Goal: Navigation & Orientation: Find specific page/section

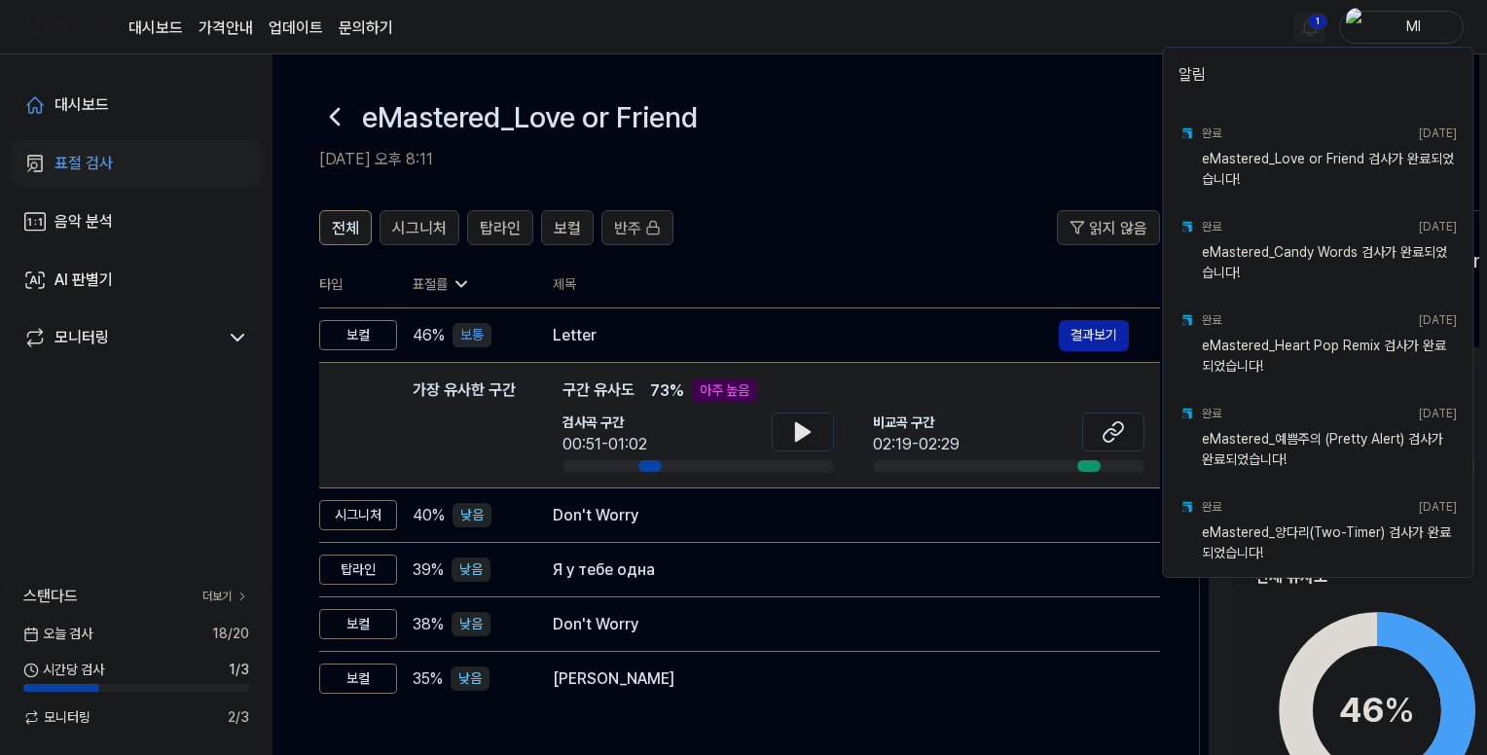
click at [1311, 22] on html "대시보드 가격안내 업데이트 문의하기 1 Ml 대시보드 표절 검사 음악 분석 AI 판별기 모니터링 스탠다드 더보기 오늘 검사 18 / 20 시간…" at bounding box center [743, 377] width 1487 height 755
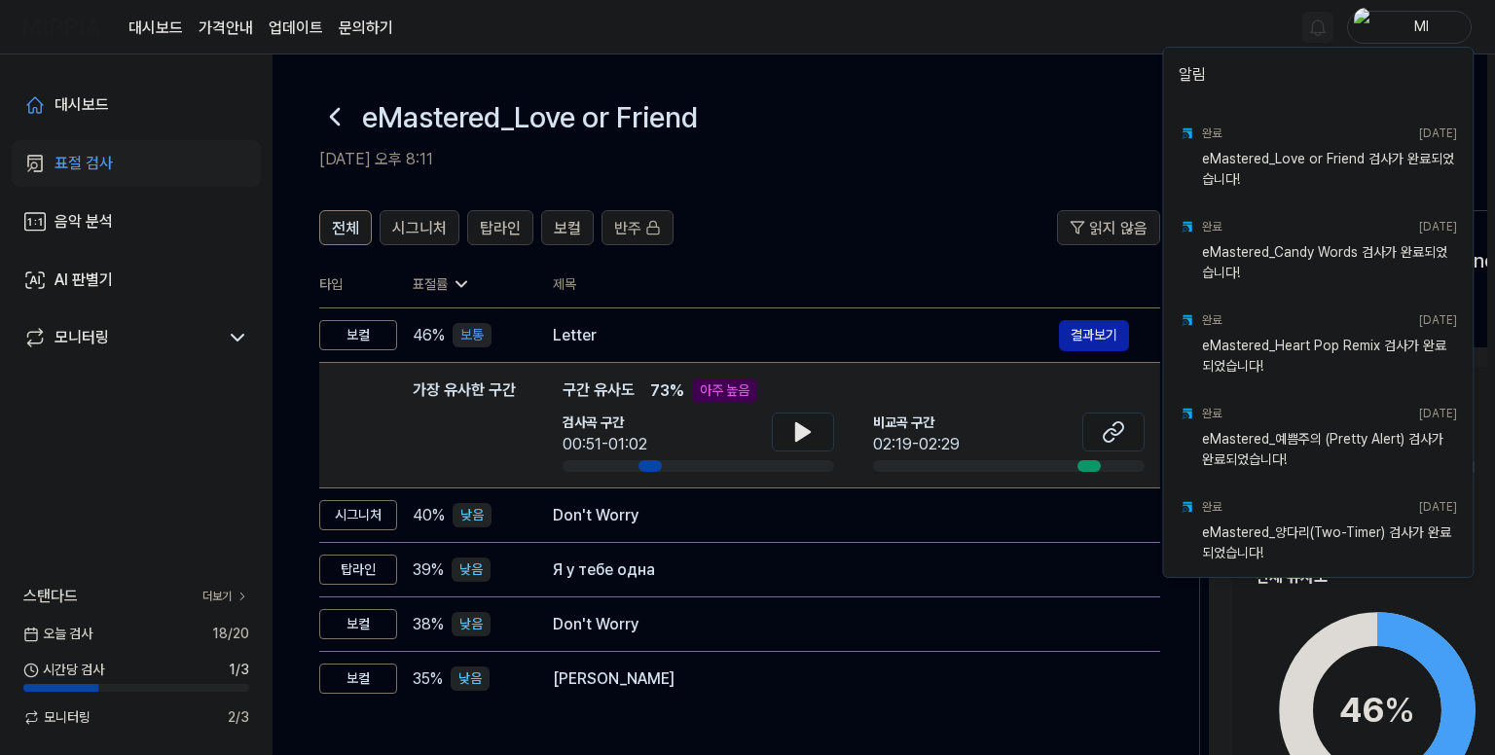
click at [1037, 40] on html "대시보드 가격안내 업데이트 문의하기 Ml 대시보드 표절 검사 음악 분석 AI 판별기 모니터링 스탠다드 더보기 오늘 검사 18 / 20 시간당 …" at bounding box center [747, 377] width 1495 height 755
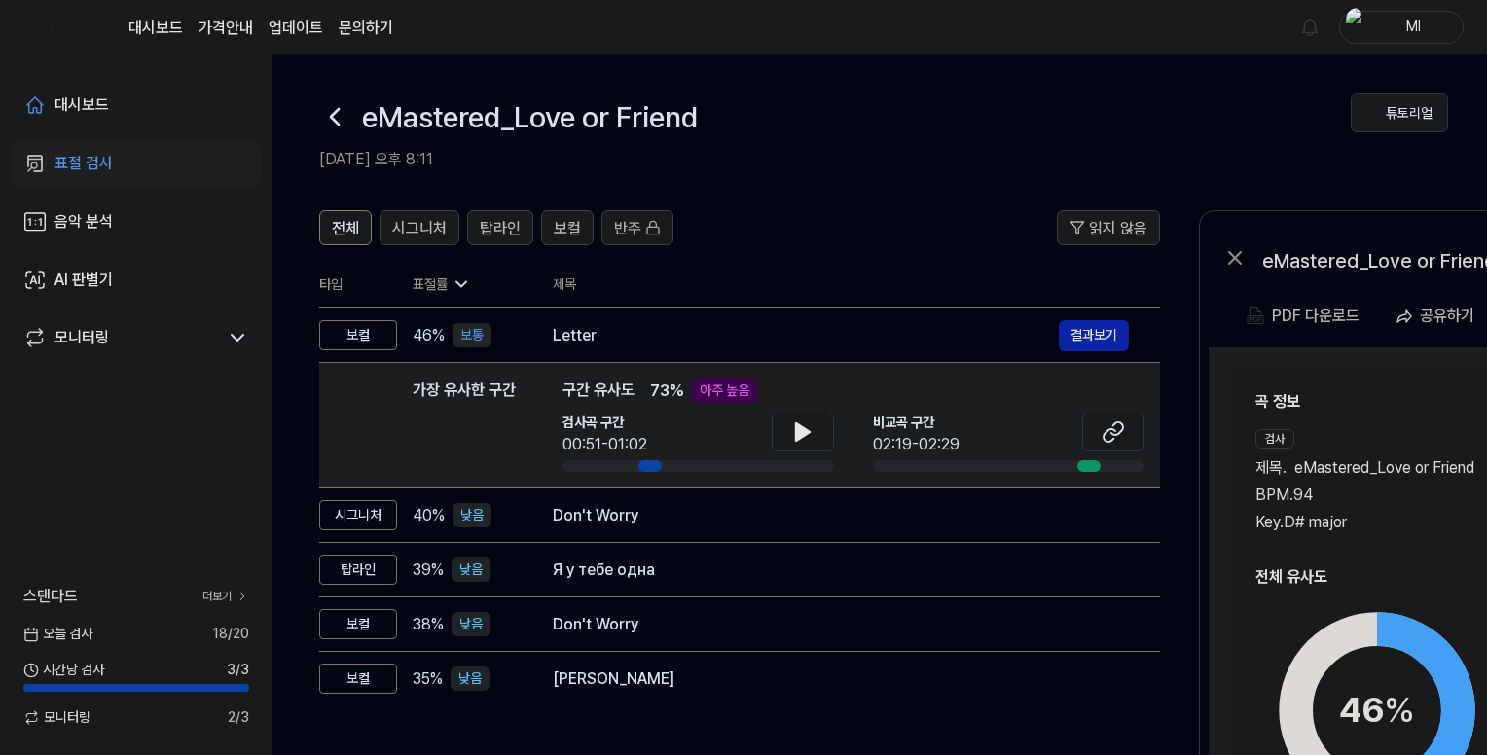
click at [335, 119] on icon at bounding box center [334, 116] width 31 height 31
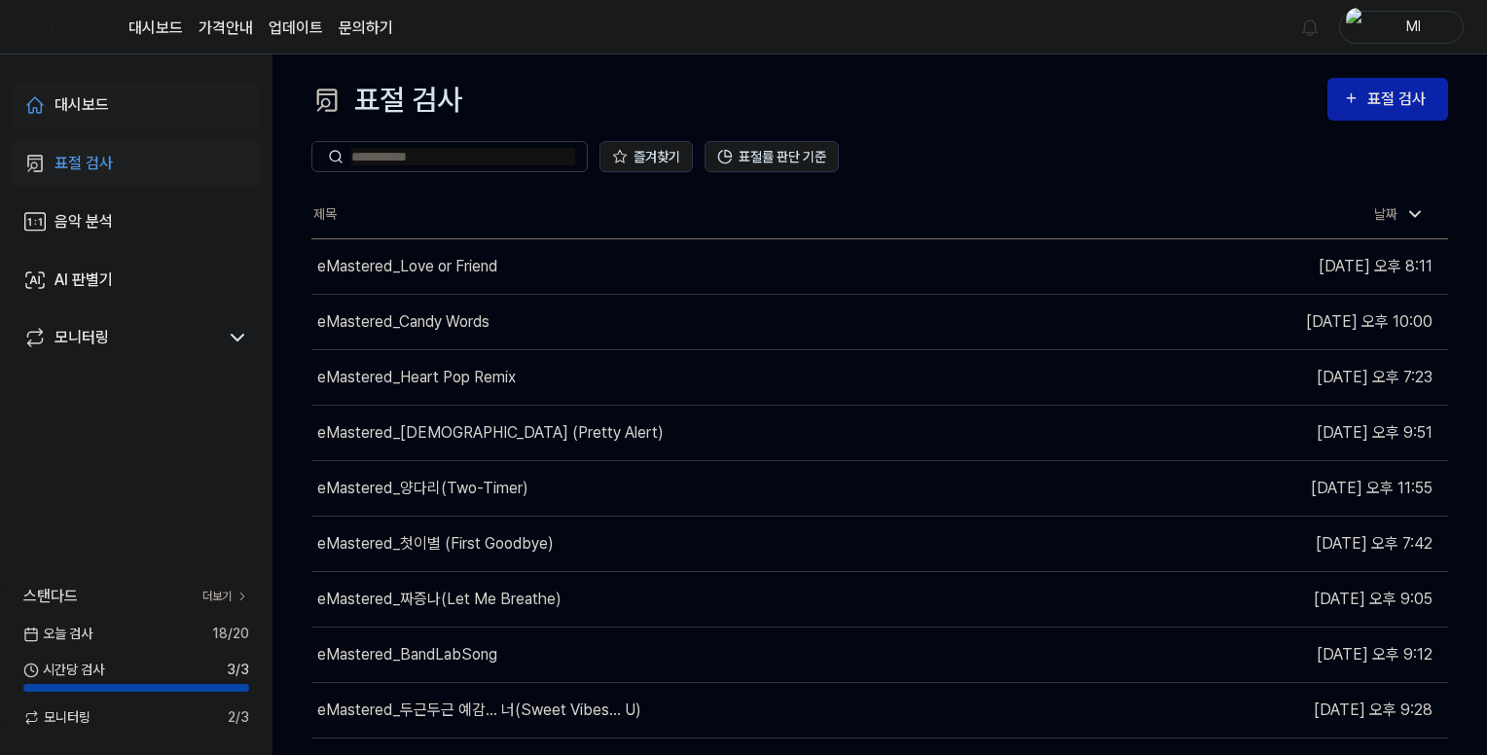
click at [78, 91] on link "대시보드" at bounding box center [136, 105] width 249 height 47
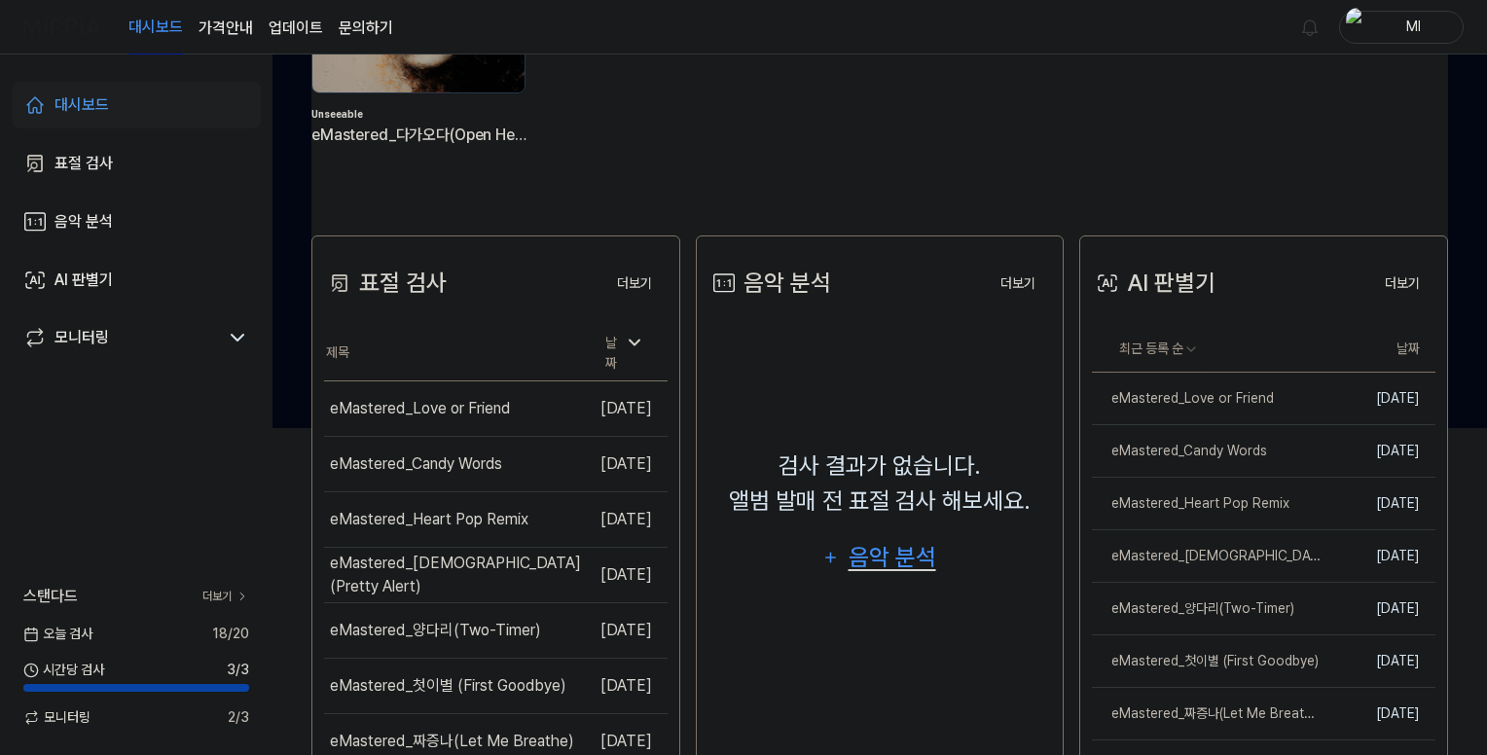
scroll to position [487, 0]
